Goal: Task Accomplishment & Management: Use online tool/utility

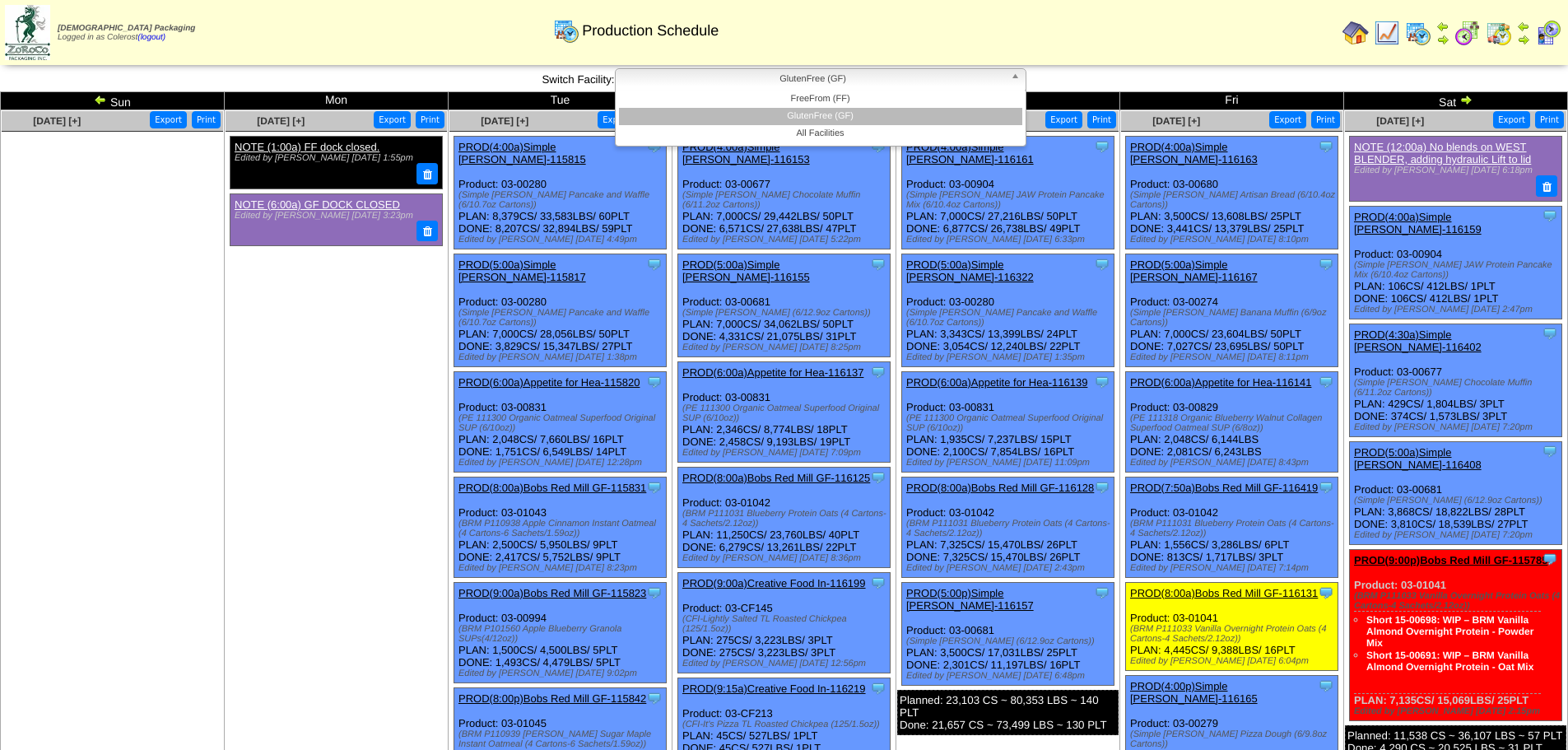
click at [951, 85] on span "GlutenFree (GF)" at bounding box center [813, 79] width 382 height 19
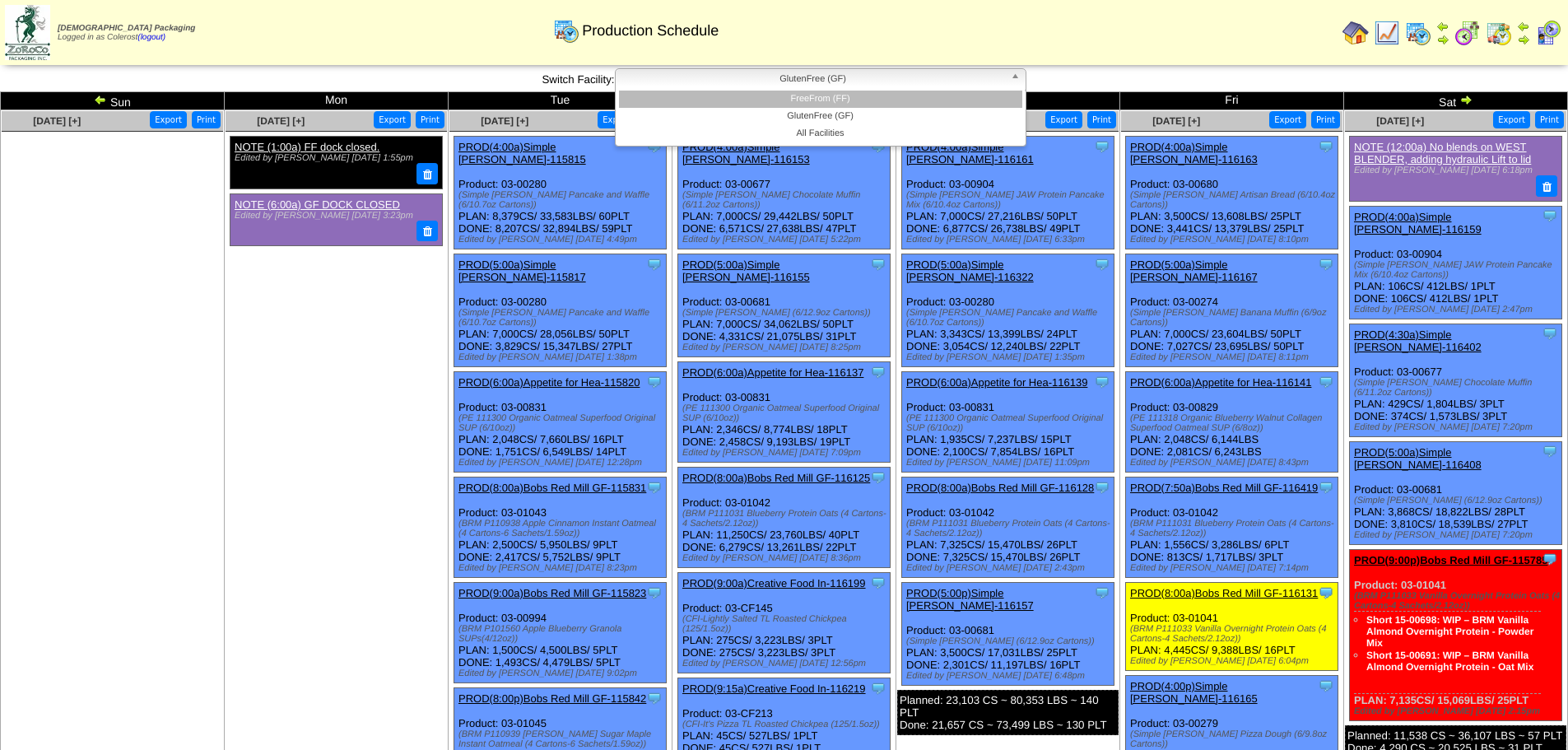
click at [945, 104] on li "FreeFrom (FF)" at bounding box center [821, 99] width 404 height 18
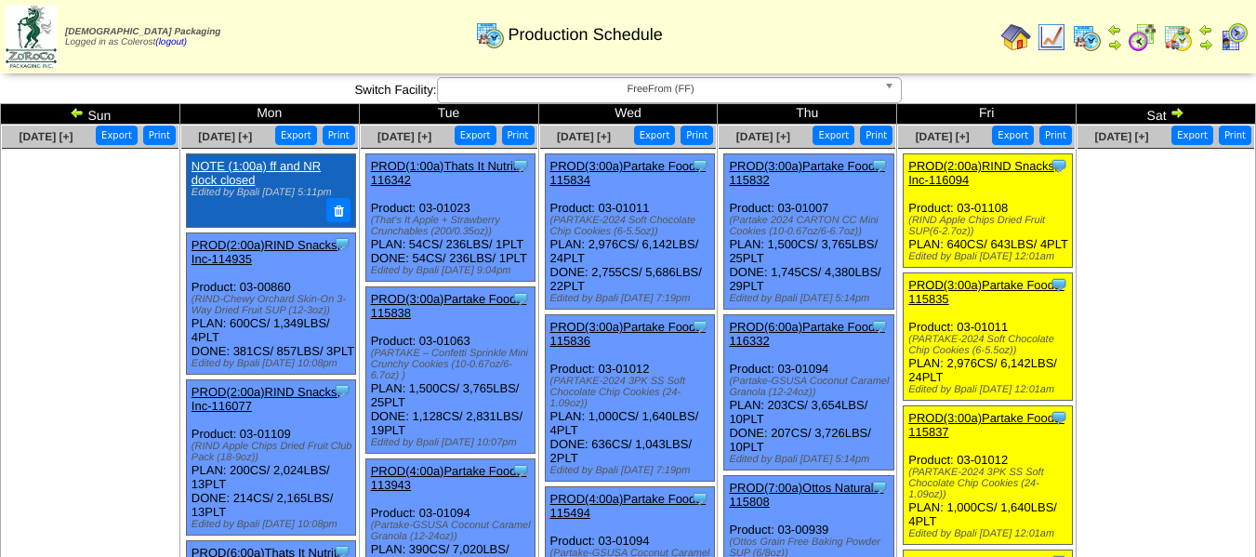
click at [772, 173] on div "PROD(3:00a)Partake Foods-115832" at bounding box center [807, 173] width 157 height 28
click at [778, 160] on link "PROD(3:00a)Partake Foods-115832" at bounding box center [807, 173] width 156 height 28
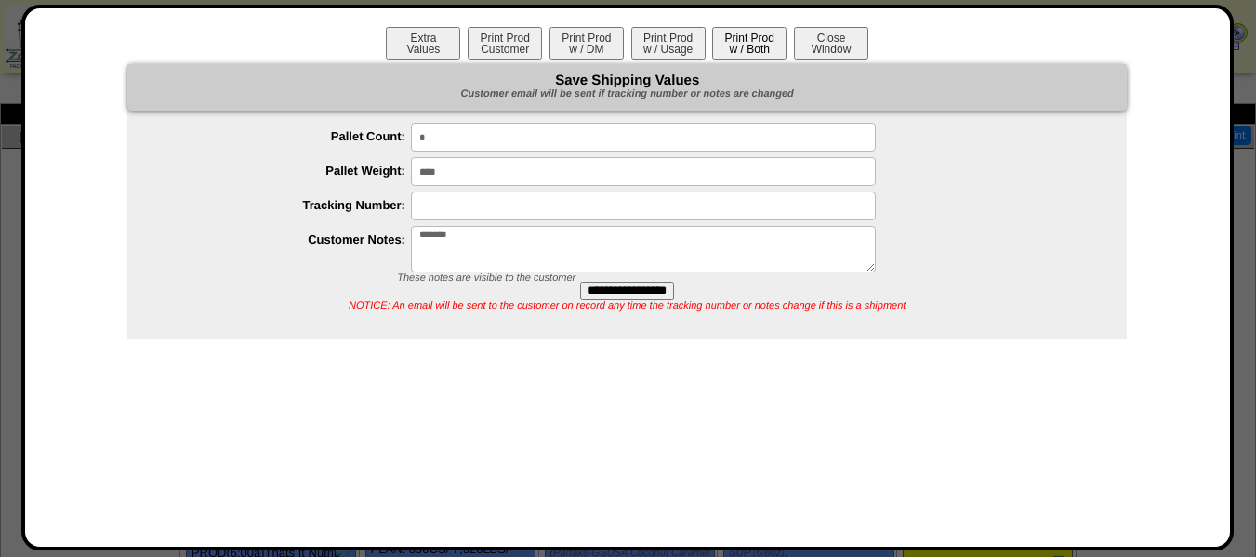
click at [740, 50] on button "Print Prod w / Both" at bounding box center [749, 43] width 74 height 33
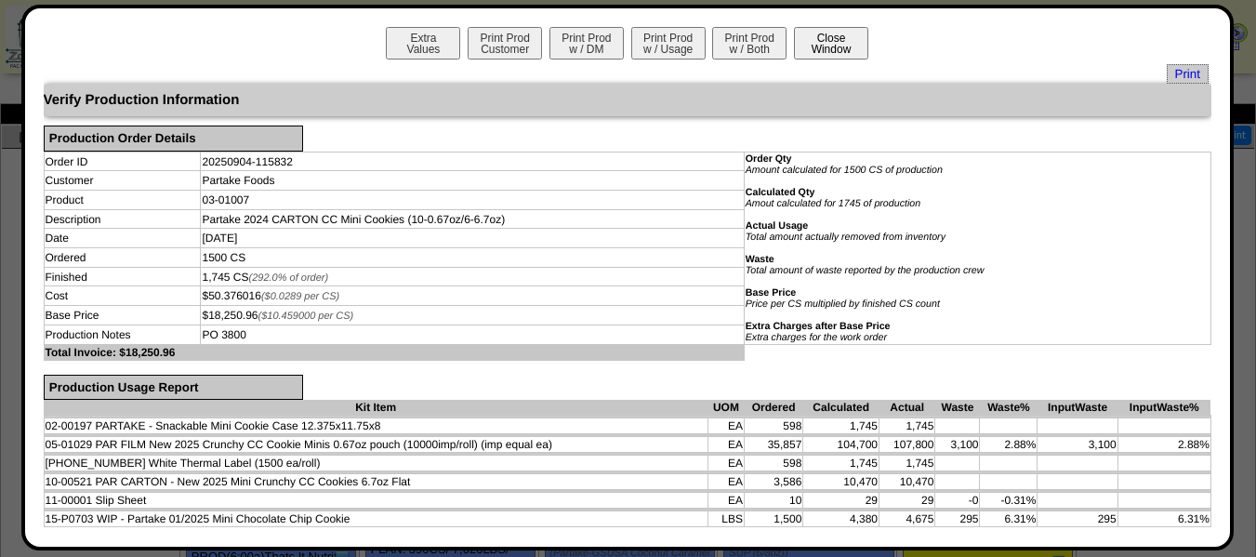
click at [836, 33] on button "Close Window" at bounding box center [831, 43] width 74 height 33
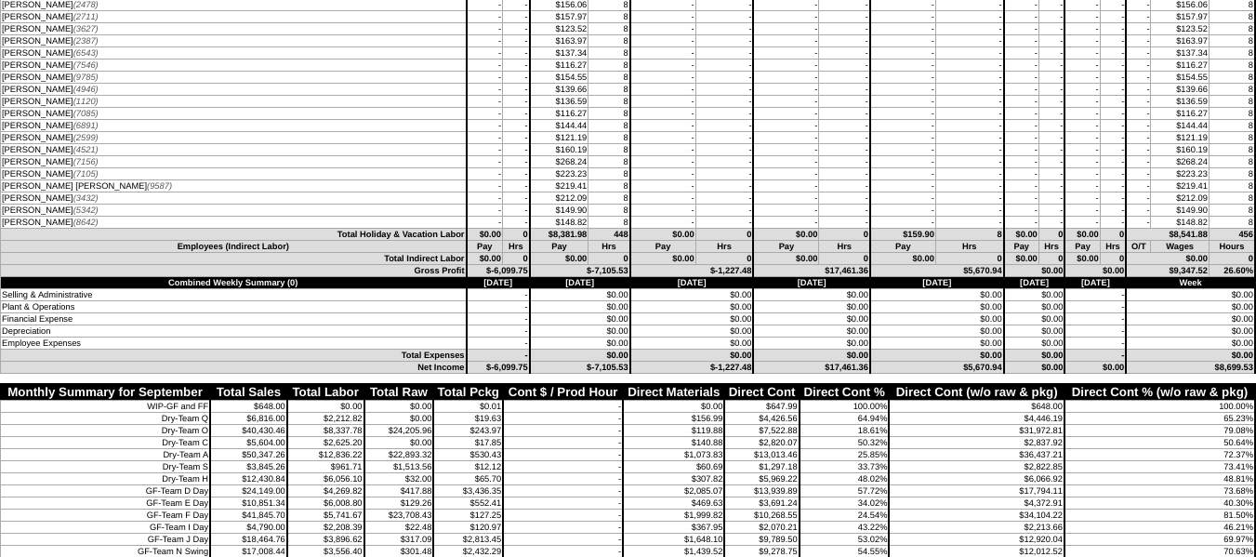
scroll to position [6787, 0]
